Goal: Information Seeking & Learning: Learn about a topic

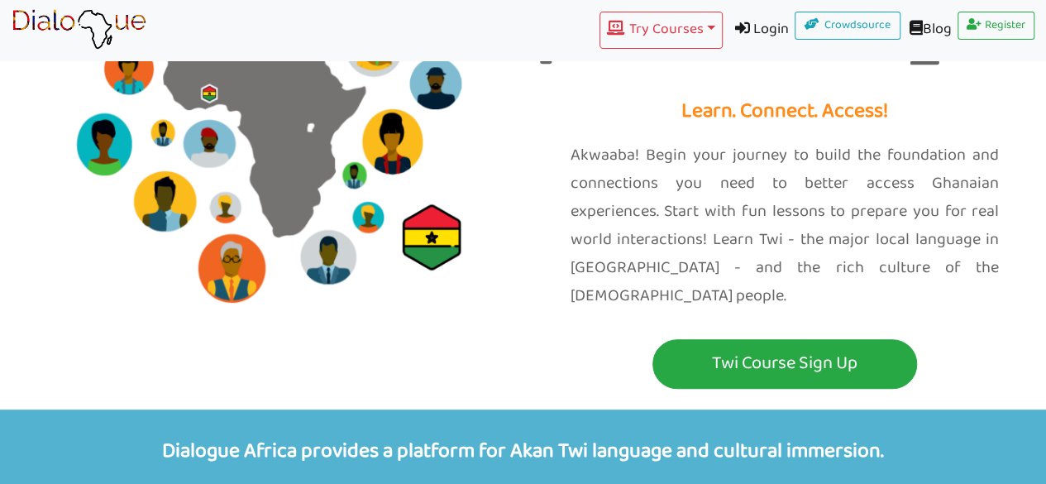
scroll to position [175, 0]
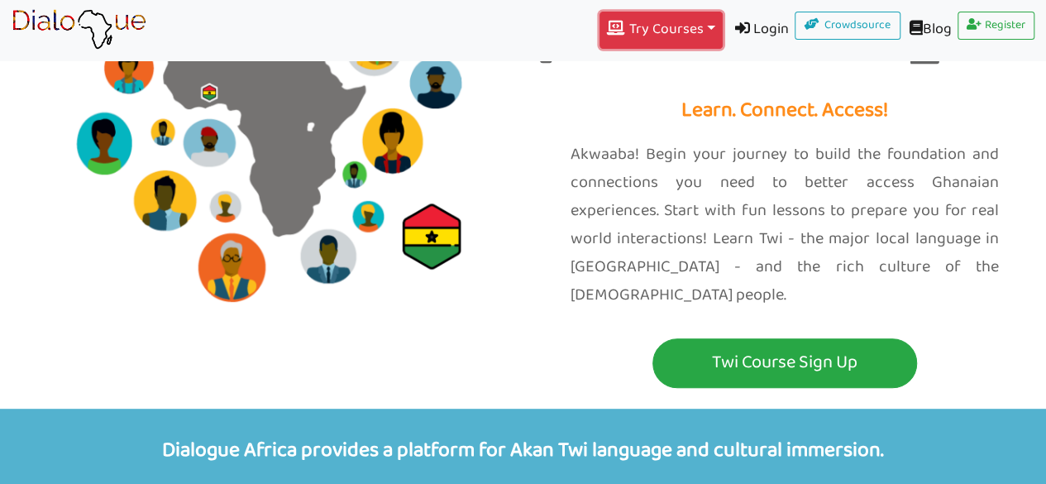
click at [656, 41] on button "Try Courses Toggle Dropdown" at bounding box center [661, 30] width 122 height 37
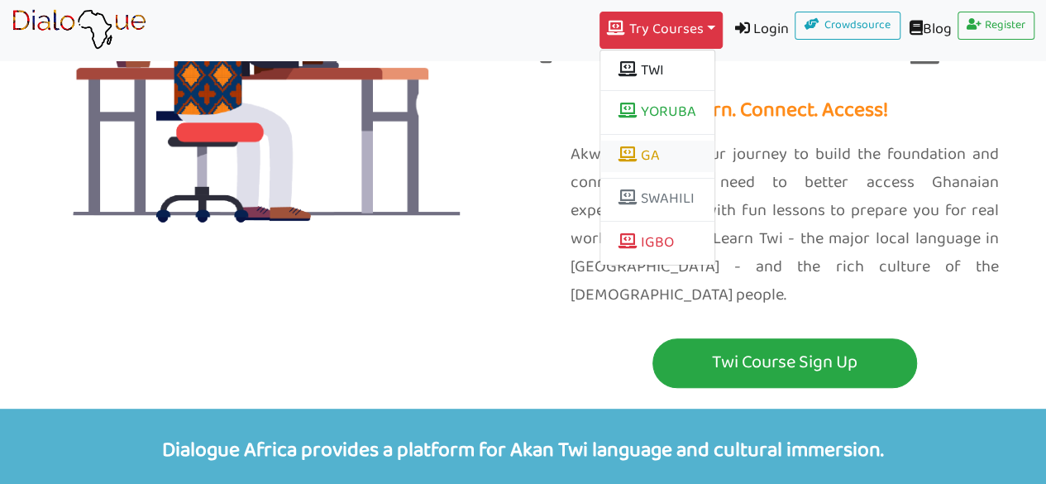
click at [635, 146] on link "GA" at bounding box center [658, 156] width 114 height 31
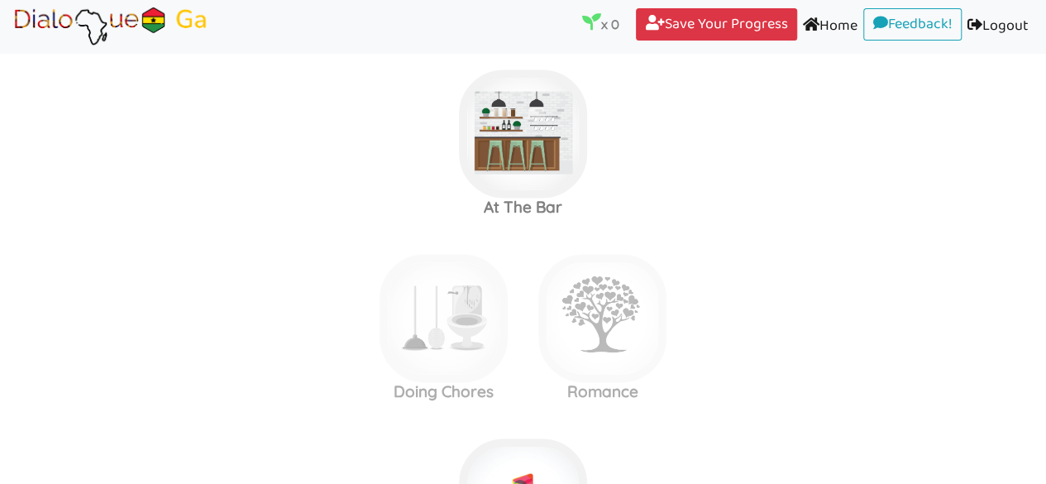
scroll to position [1126, 0]
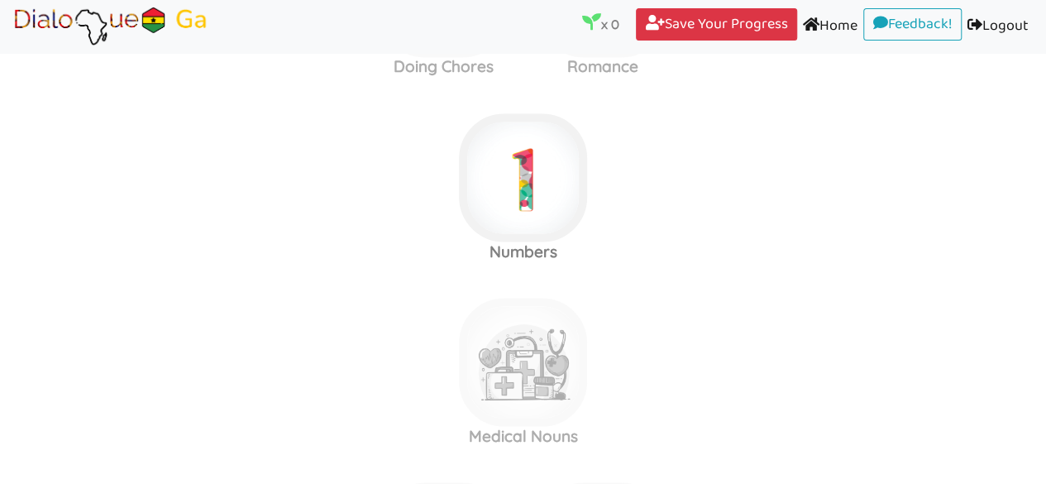
scroll to position [1451, 0]
click at [606, 69] on h3 "Romance" at bounding box center [603, 65] width 159 height 19
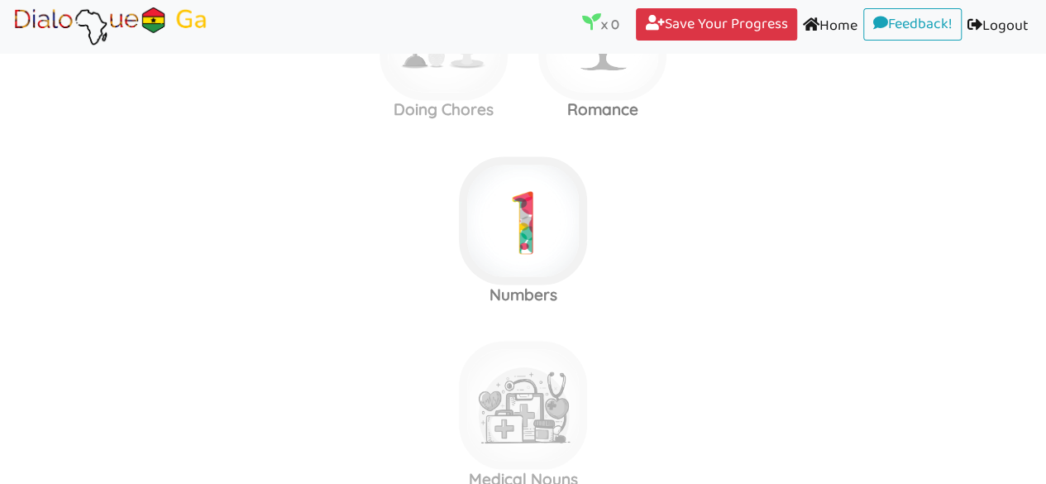
scroll to position [1405, 0]
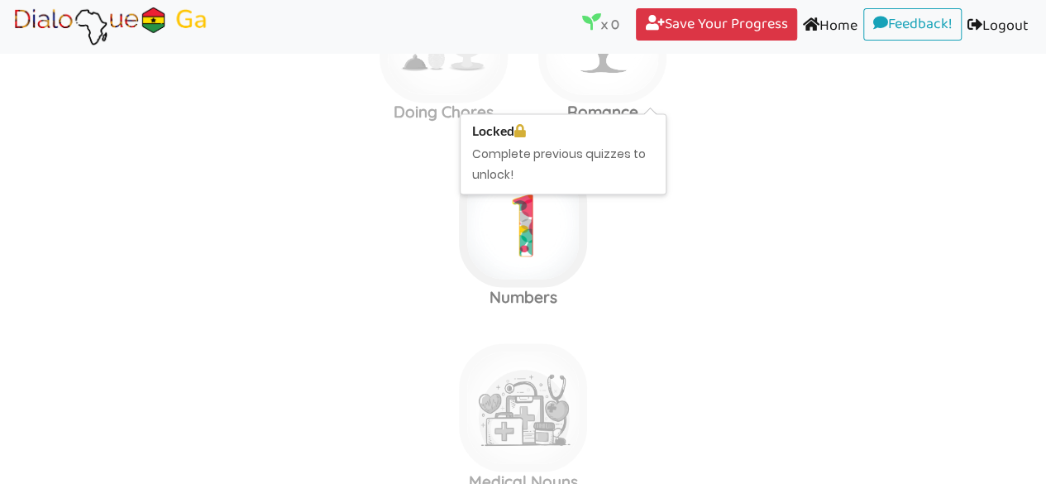
click at [597, 86] on img at bounding box center [603, 38] width 128 height 128
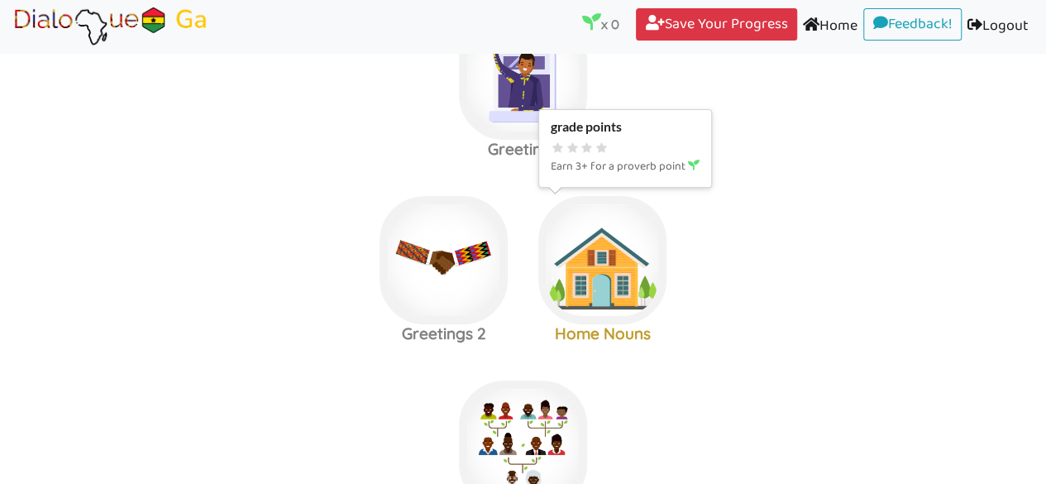
scroll to position [0, 0]
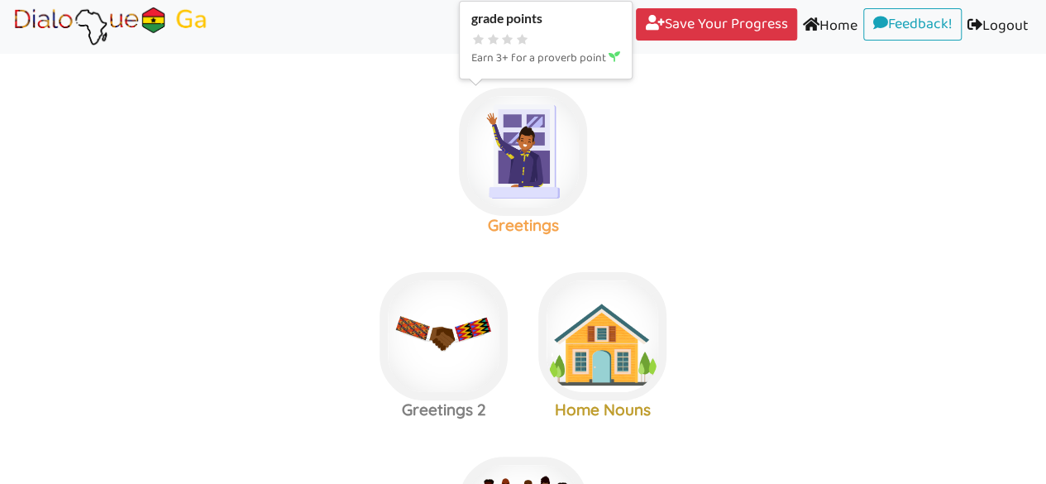
click at [521, 157] on img at bounding box center [523, 152] width 128 height 128
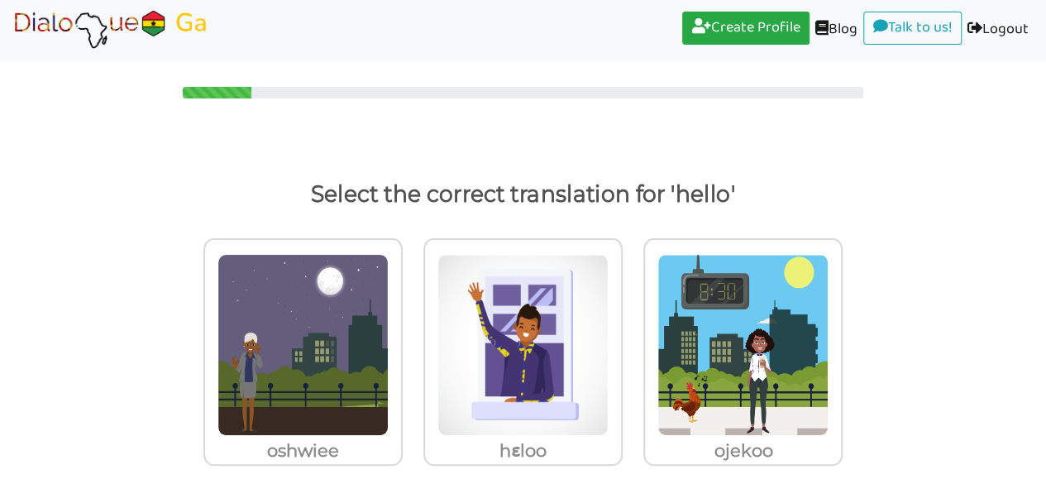
scroll to position [24, 0]
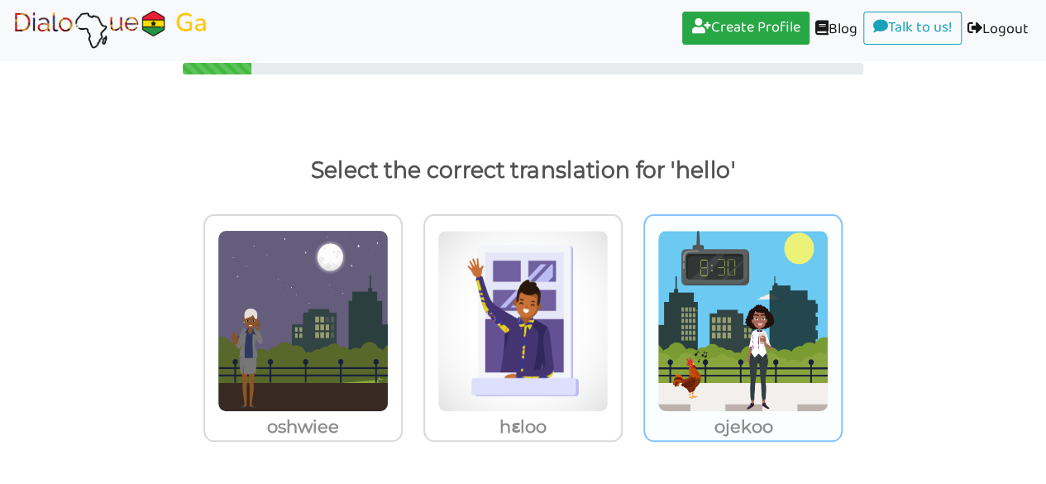
click at [725, 342] on img at bounding box center [743, 321] width 171 height 182
click at [841, 317] on input "ojekoo" at bounding box center [847, 310] width 12 height 12
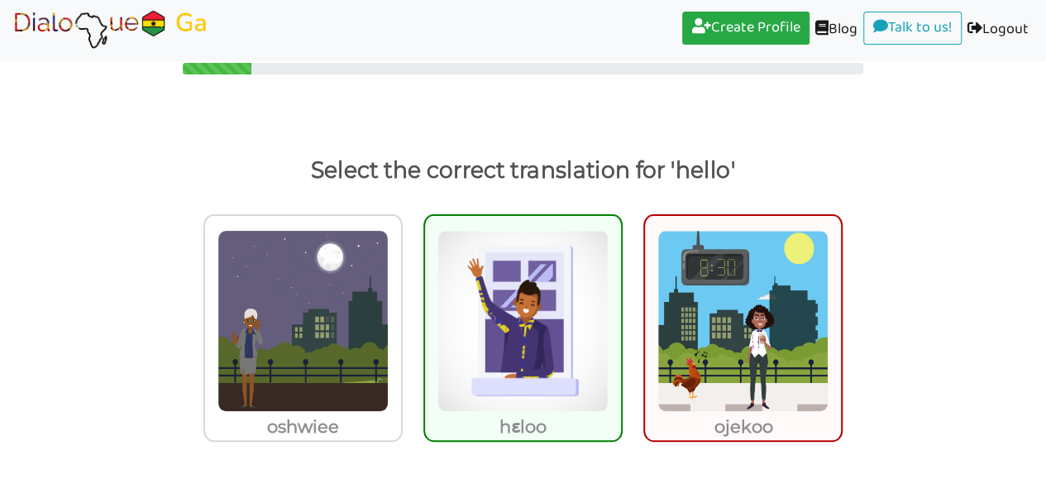
click at [534, 348] on img at bounding box center [523, 321] width 171 height 182
click at [621, 317] on input "hɛloo" at bounding box center [627, 310] width 12 height 12
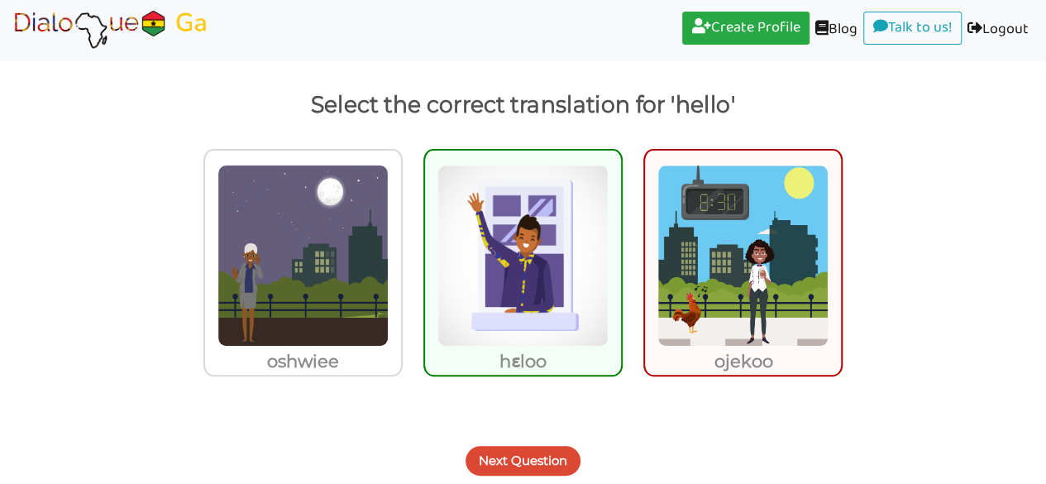
click at [532, 455] on button "Next Question" at bounding box center [523, 461] width 115 height 30
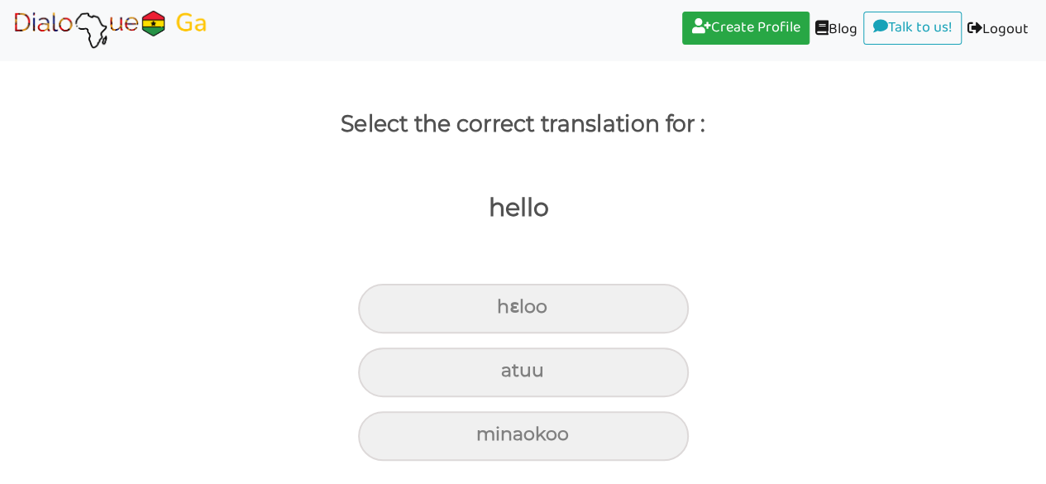
scroll to position [69, 0]
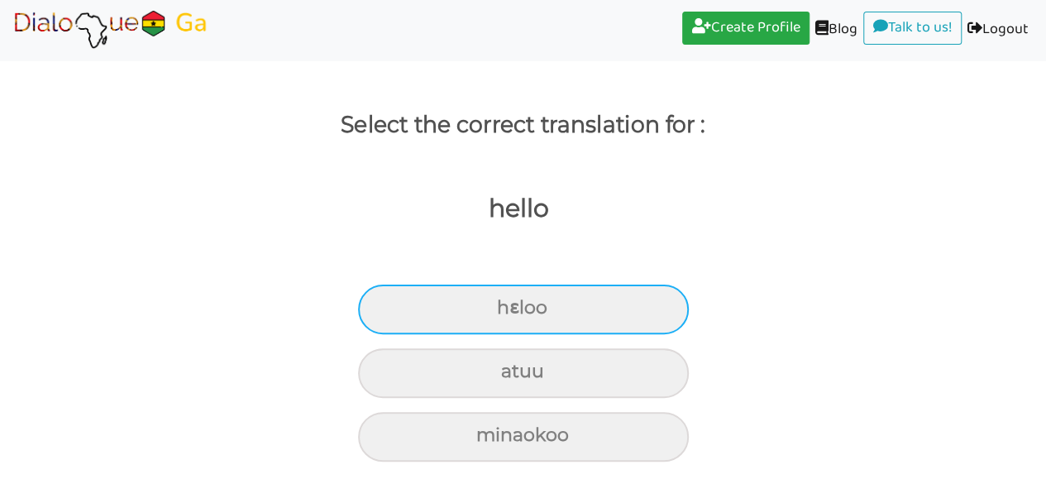
click at [506, 306] on div "hɛloo" at bounding box center [523, 310] width 331 height 50
click at [506, 306] on input "hɛloo" at bounding box center [504, 308] width 11 height 11
radio input "true"
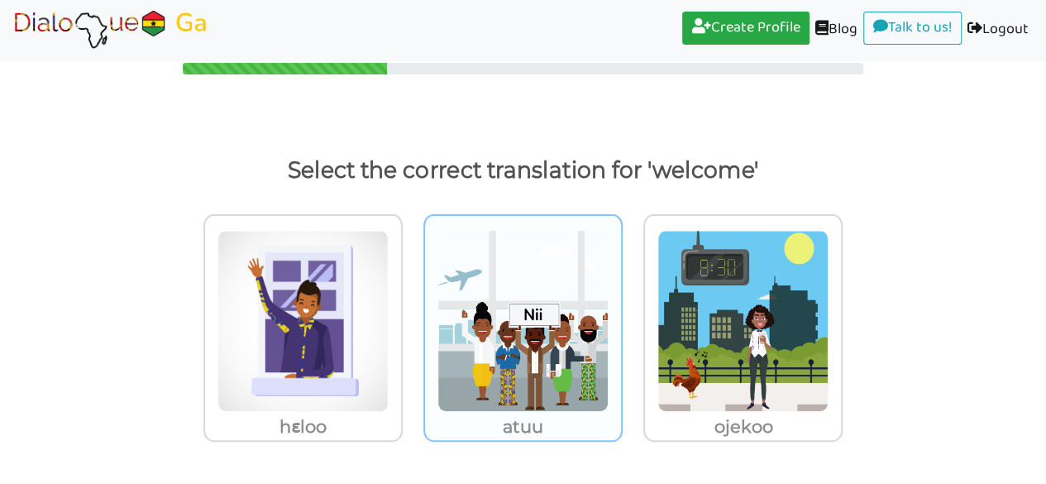
scroll to position [24, 0]
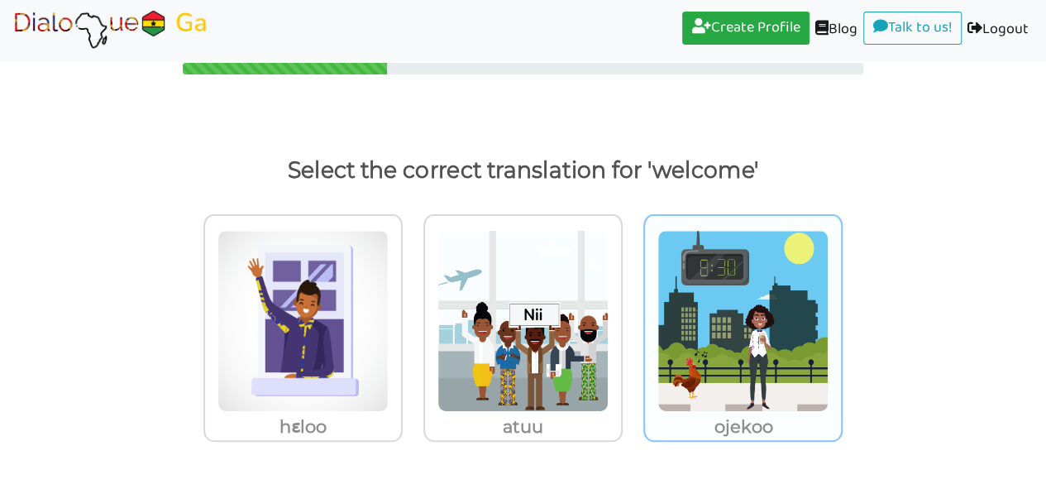
click at [753, 328] on img at bounding box center [743, 321] width 171 height 182
click at [841, 317] on input "ojekoo" at bounding box center [847, 310] width 12 height 12
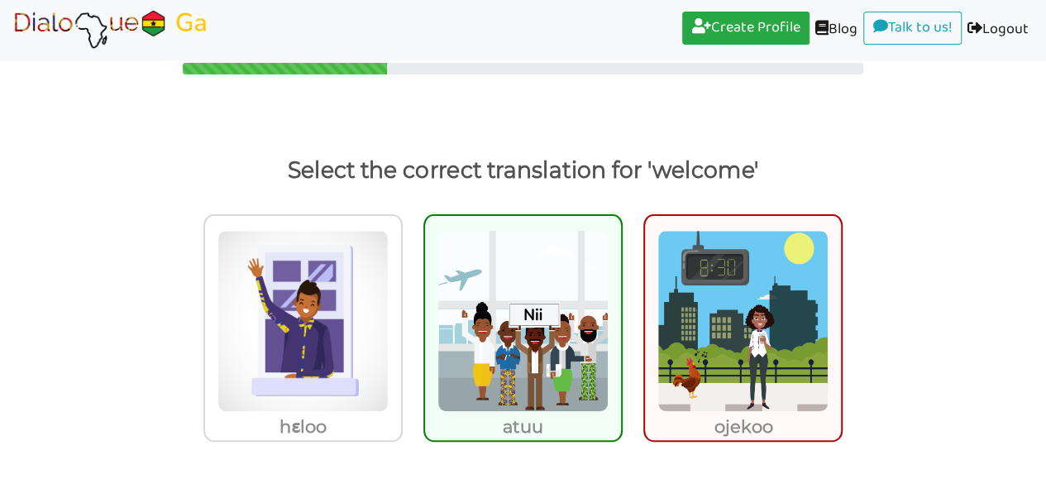
scroll to position [89, 0]
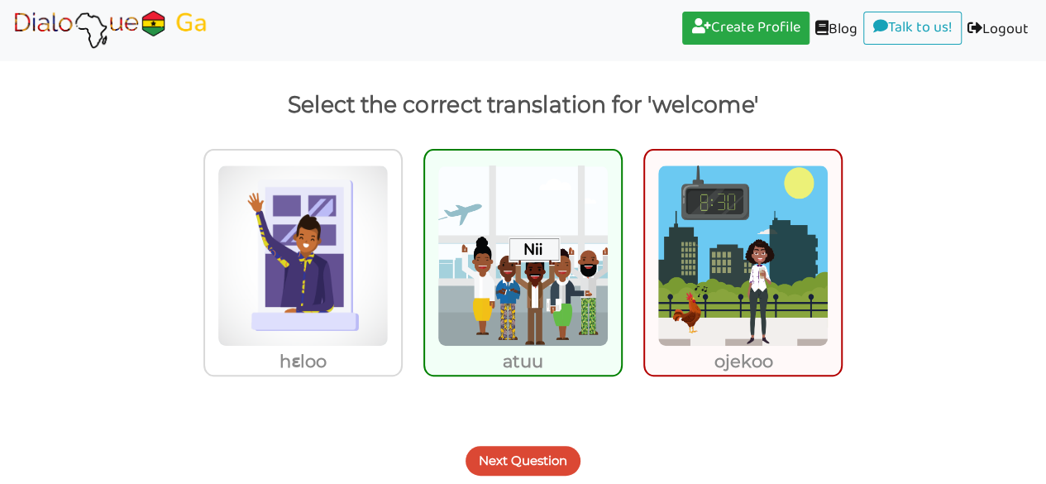
click at [543, 456] on button "Next Question" at bounding box center [523, 461] width 115 height 30
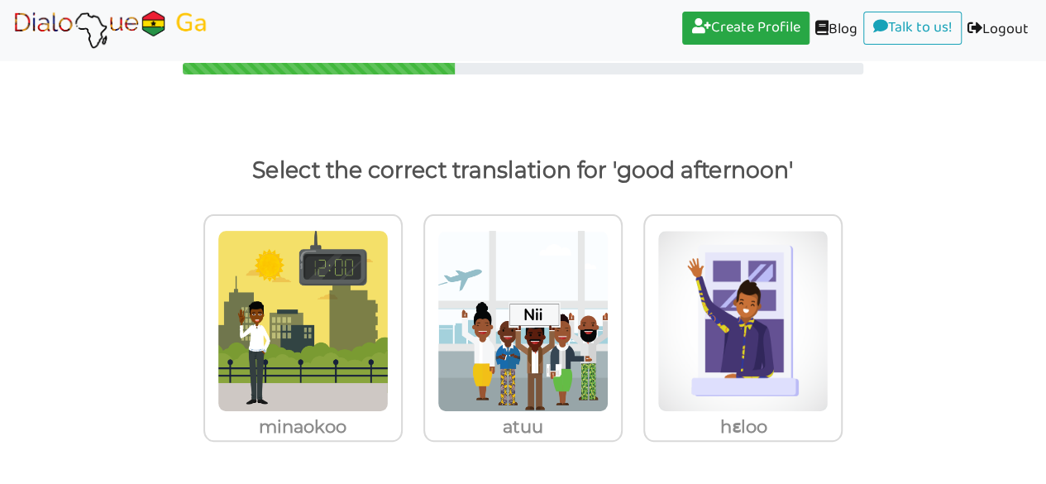
scroll to position [24, 0]
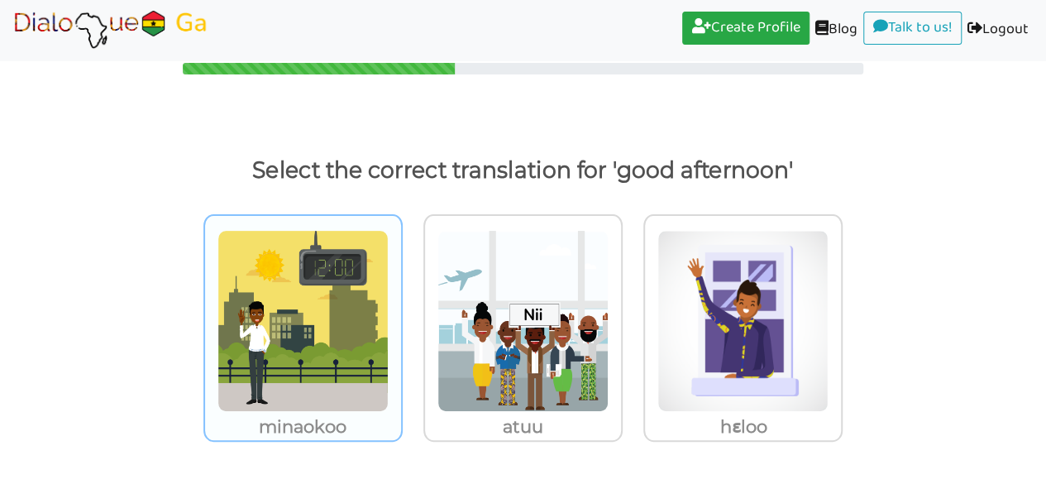
click at [336, 328] on img at bounding box center [303, 321] width 171 height 182
click at [401, 317] on input "minaokoo" at bounding box center [407, 310] width 12 height 12
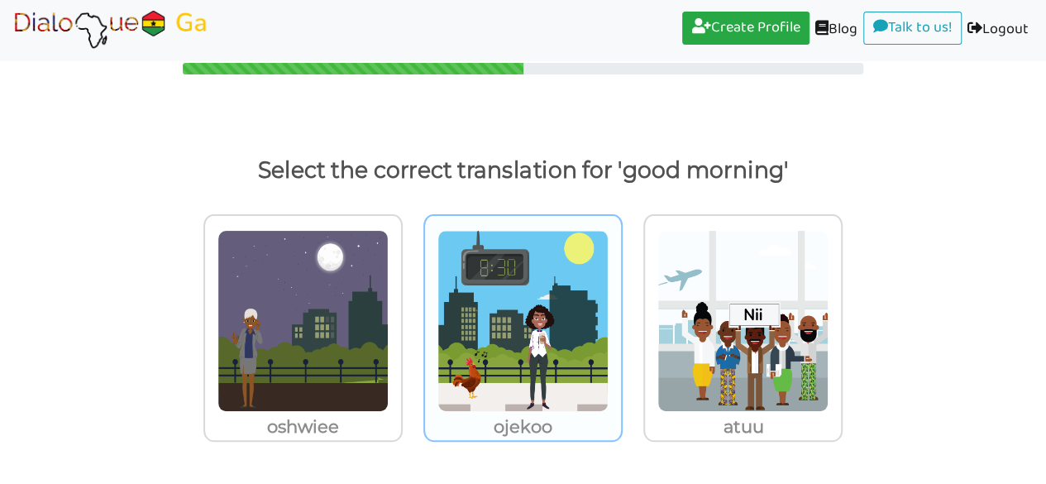
click at [562, 357] on img at bounding box center [523, 321] width 171 height 182
click at [621, 317] on input "ojekoo" at bounding box center [627, 310] width 12 height 12
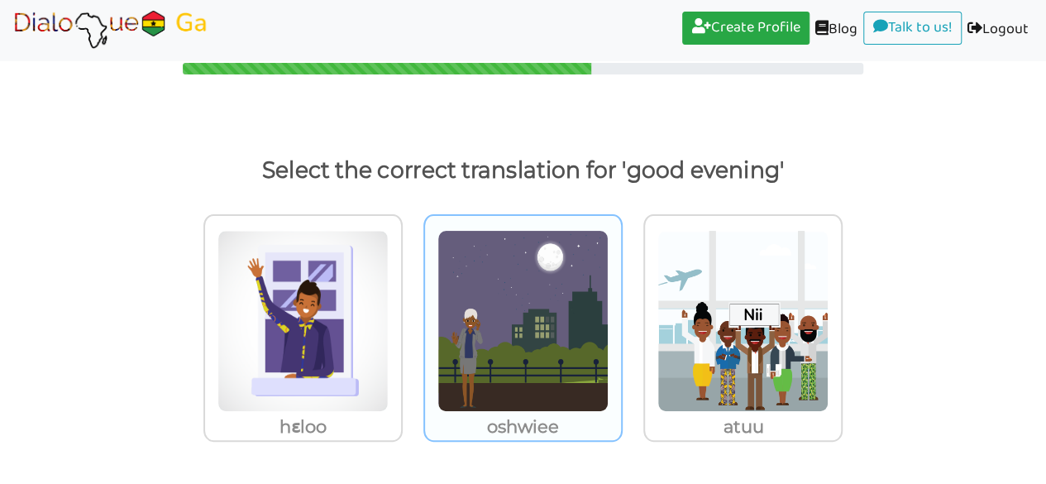
scroll to position [0, 0]
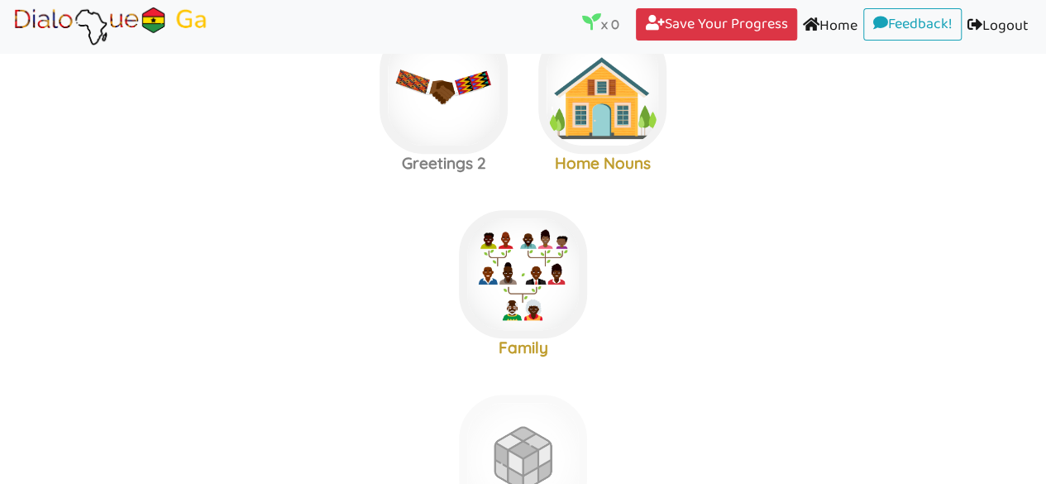
scroll to position [1122, 0]
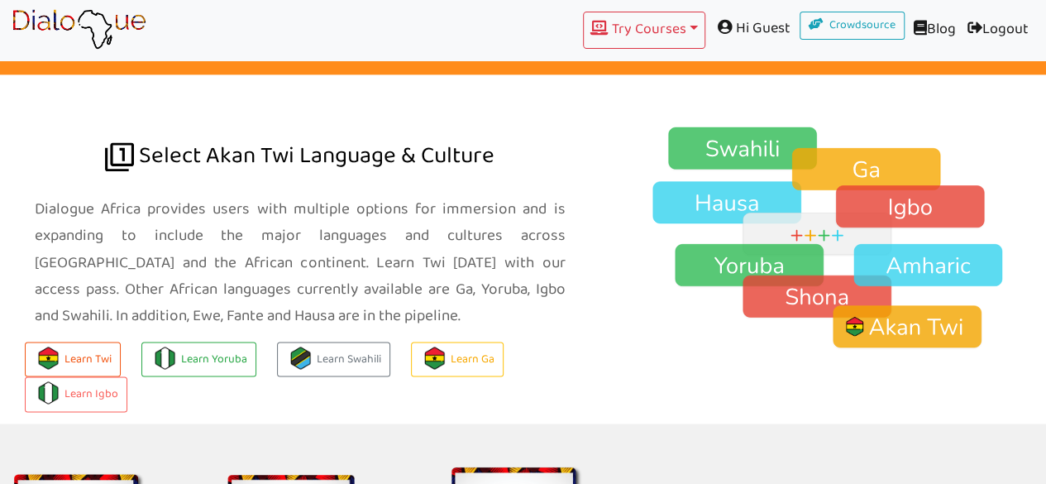
scroll to position [175, 0]
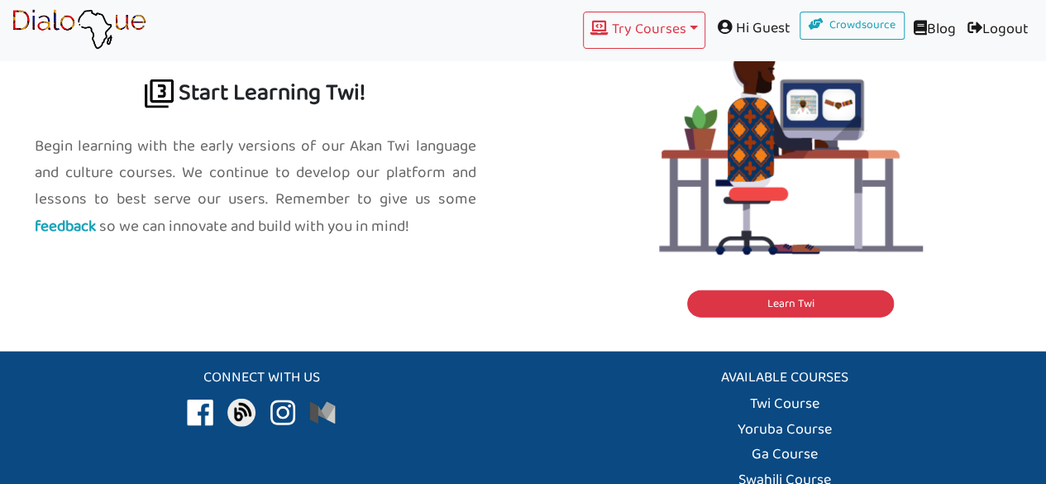
scroll to position [1911, 0]
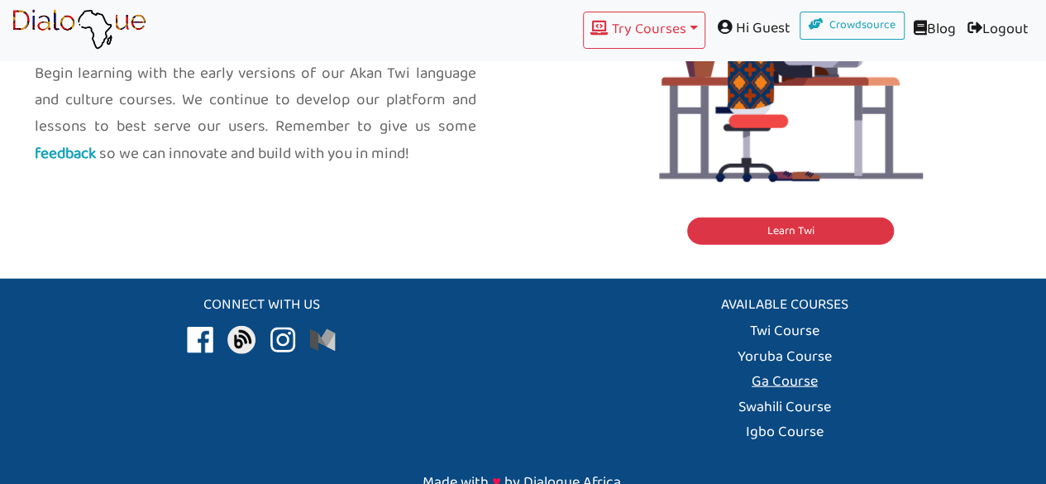
click at [796, 369] on link "Ga Course" at bounding box center [785, 382] width 66 height 26
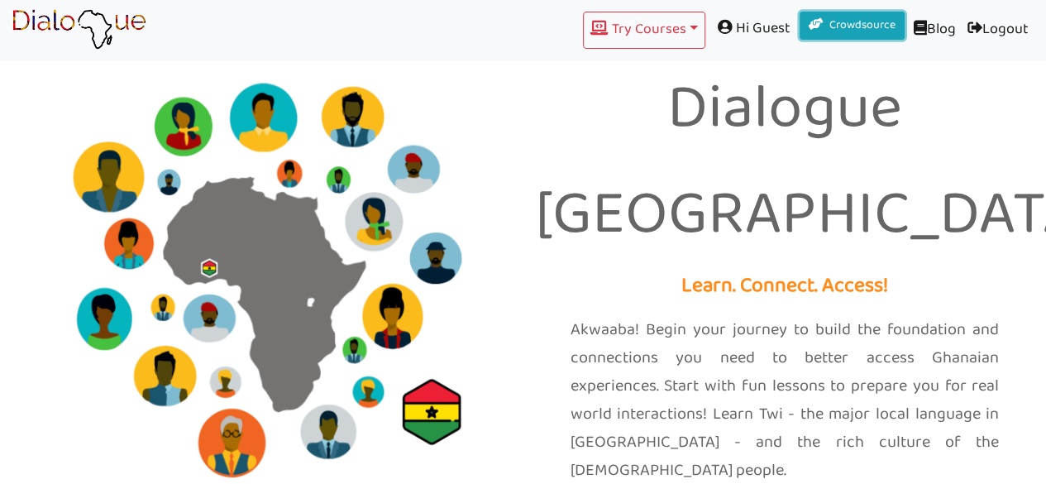
click at [852, 31] on link "Crowdsource" at bounding box center [853, 26] width 106 height 28
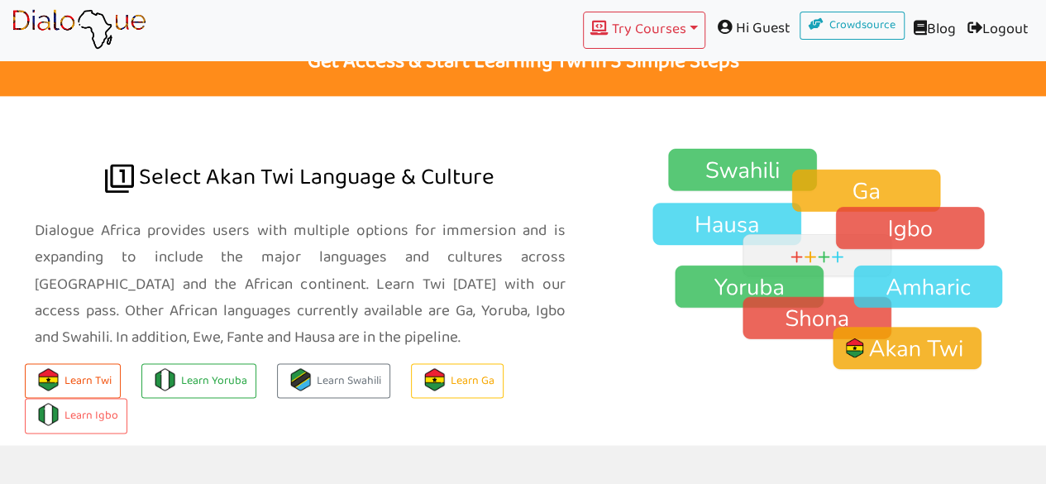
click at [865, 147] on img at bounding box center [836, 259] width 422 height 224
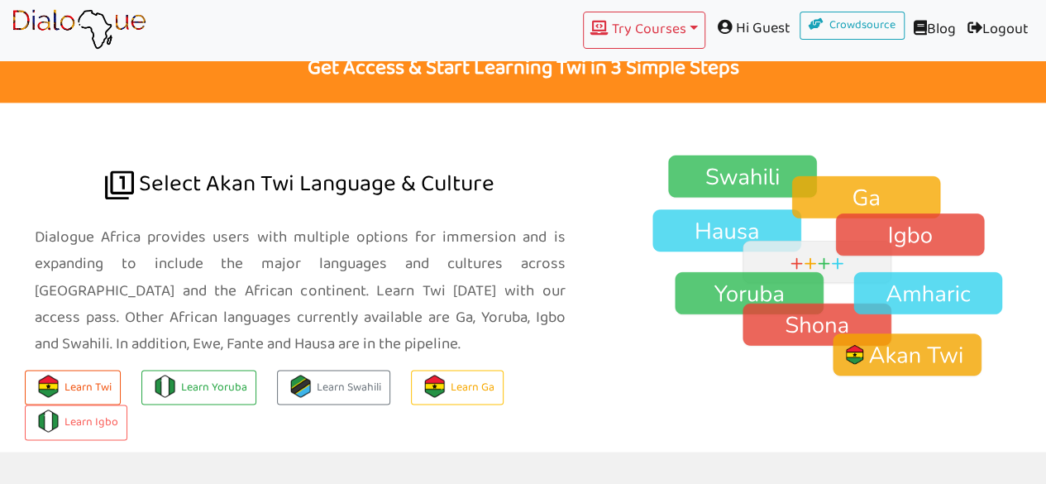
scroll to position [1082, 0]
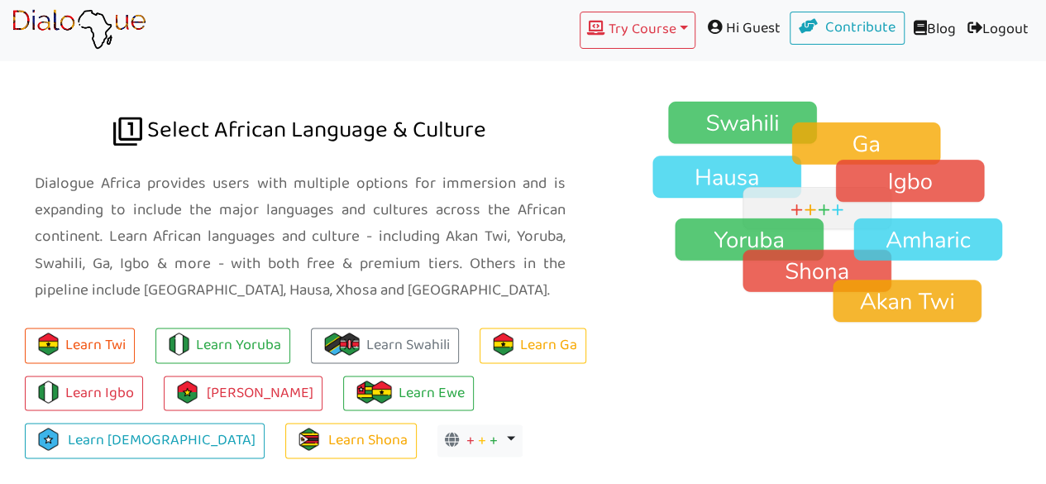
scroll to position [1146, 0]
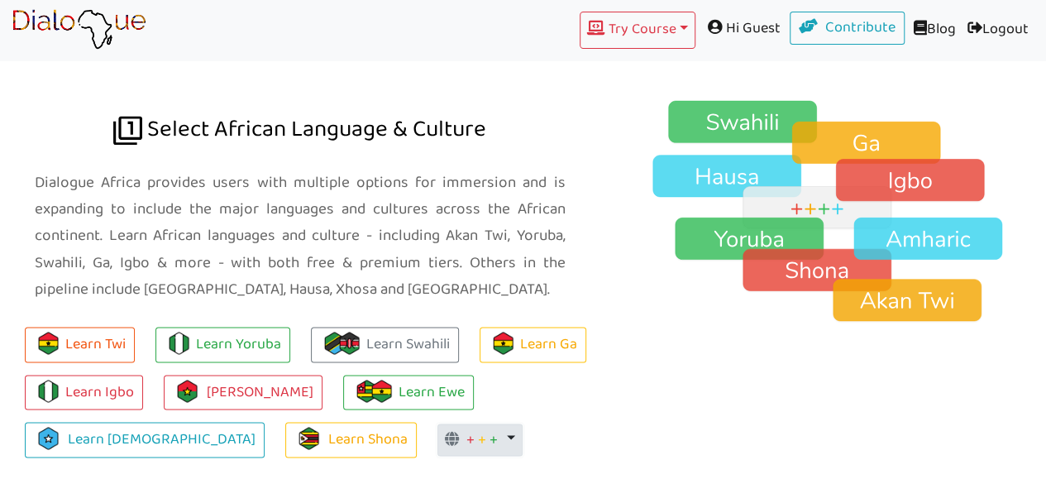
click at [438, 424] on button "+ + + Toggle Dropdown" at bounding box center [480, 440] width 85 height 33
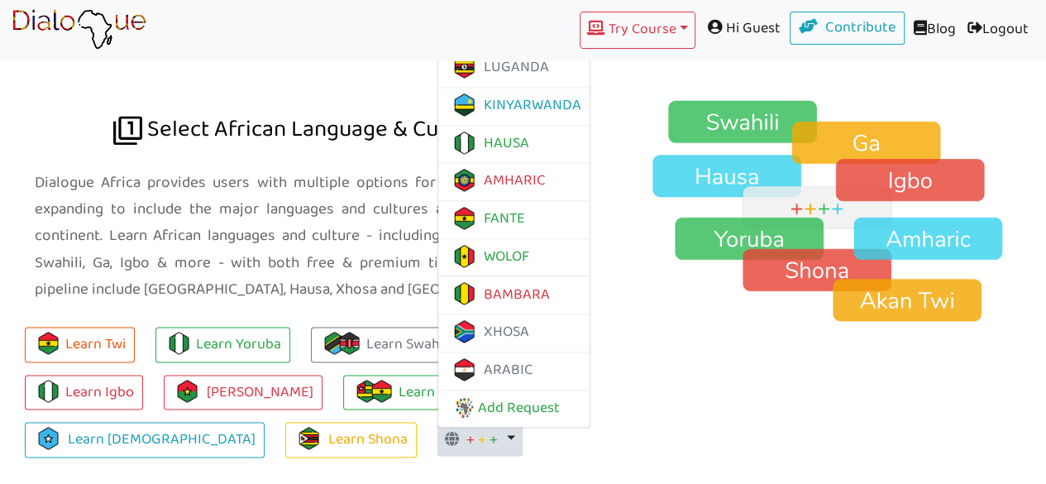
click at [567, 358] on ul "Learn Twi Learn Yoruba Learn Swahili Learn Ga Learn Igbo Learn Mòoré Learn Ewe …" at bounding box center [300, 385] width 600 height 143
